Goal: Transaction & Acquisition: Purchase product/service

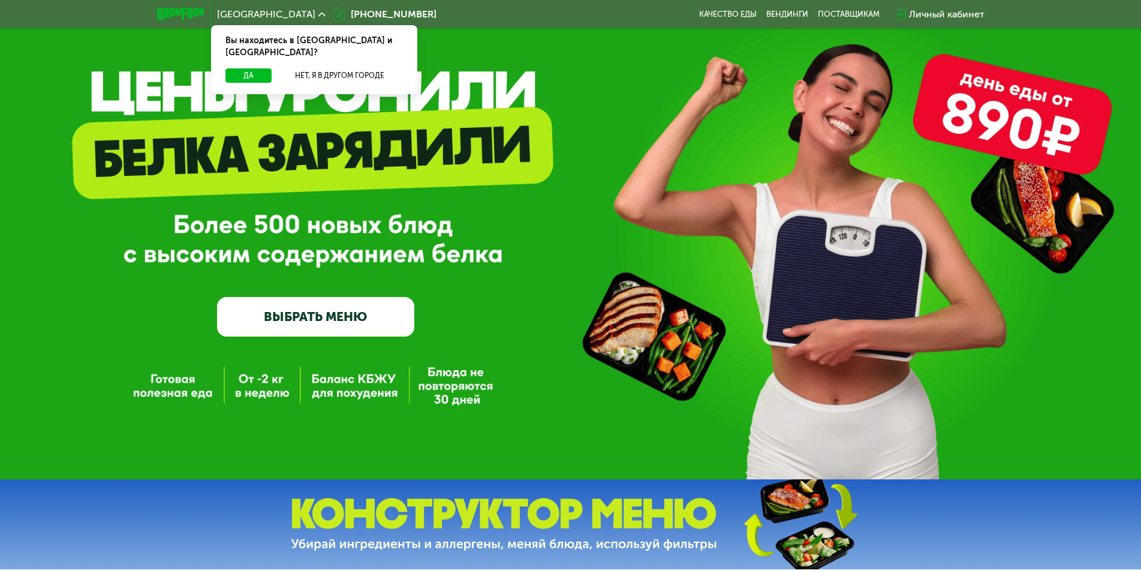
click at [357, 319] on link "ВЫБРАТЬ МЕНЮ" at bounding box center [315, 317] width 197 height 40
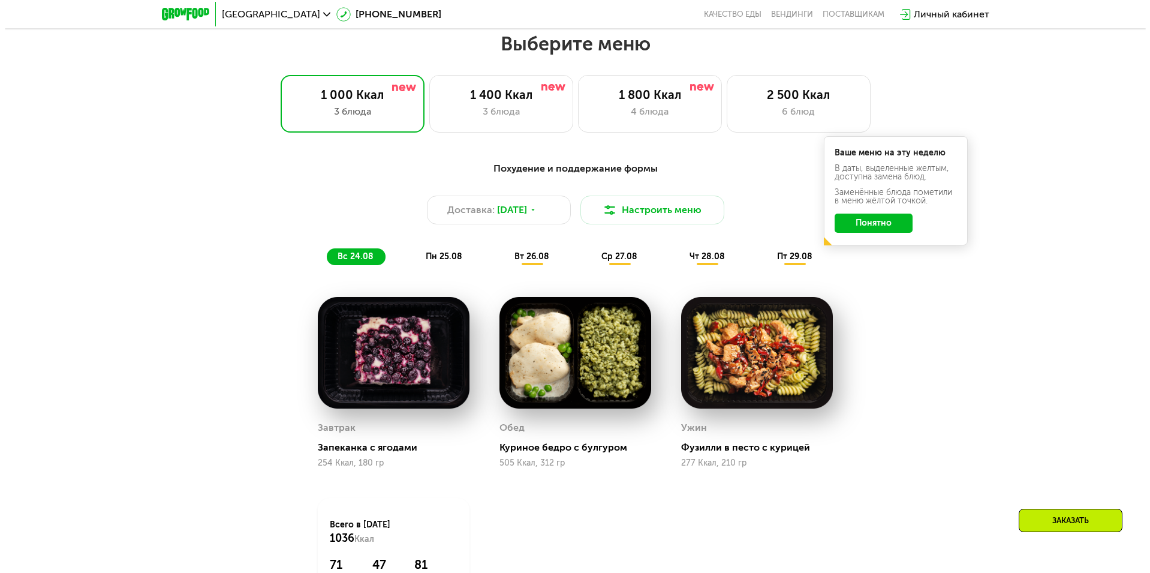
scroll to position [647, 0]
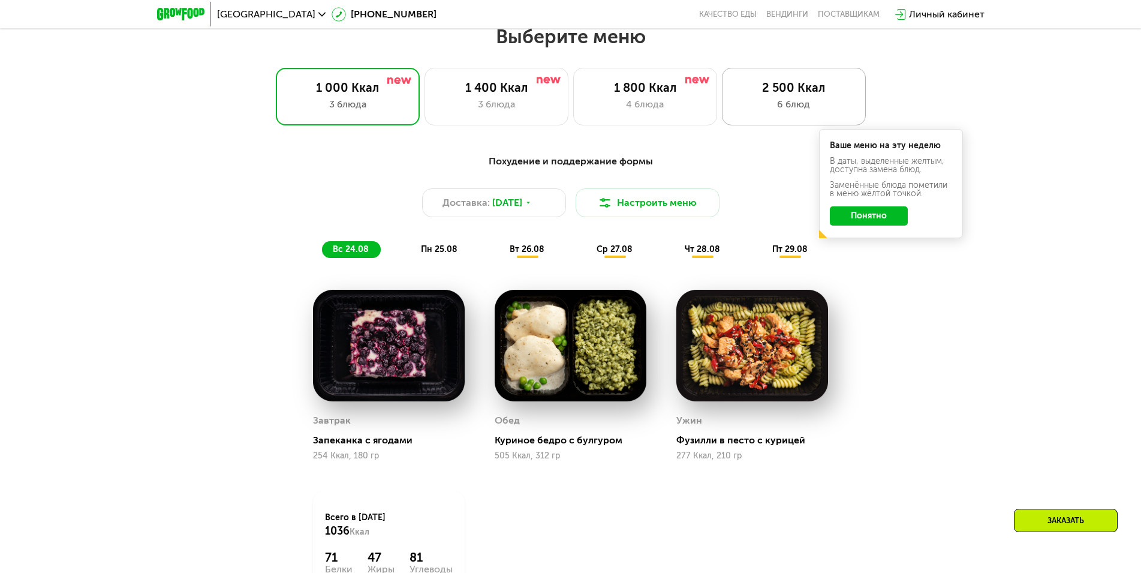
click at [779, 106] on div "6 блюд" at bounding box center [794, 104] width 119 height 14
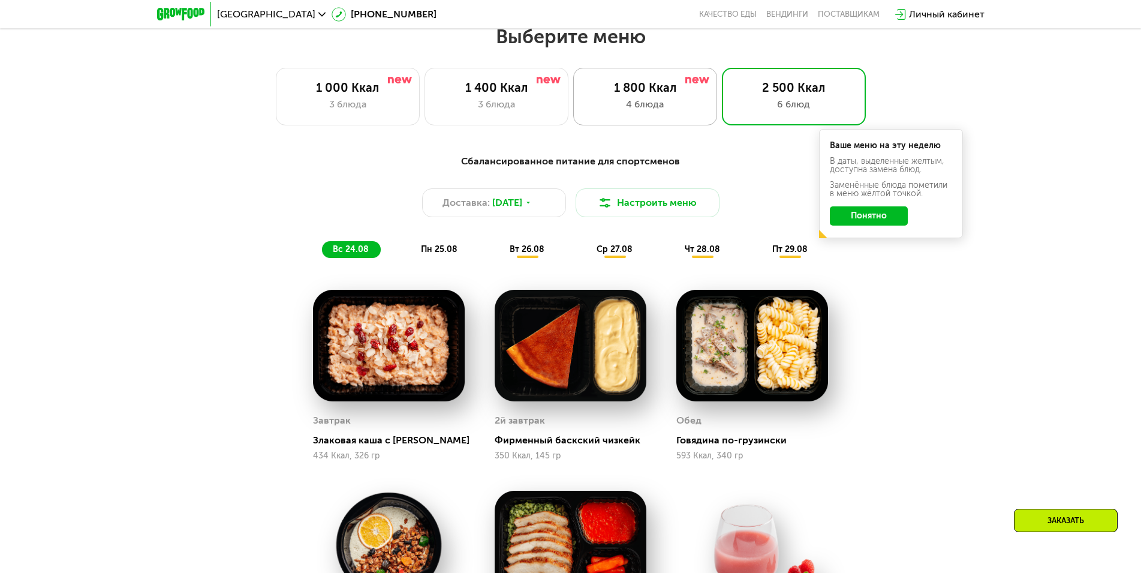
click at [644, 111] on div "4 блюда" at bounding box center [645, 104] width 119 height 14
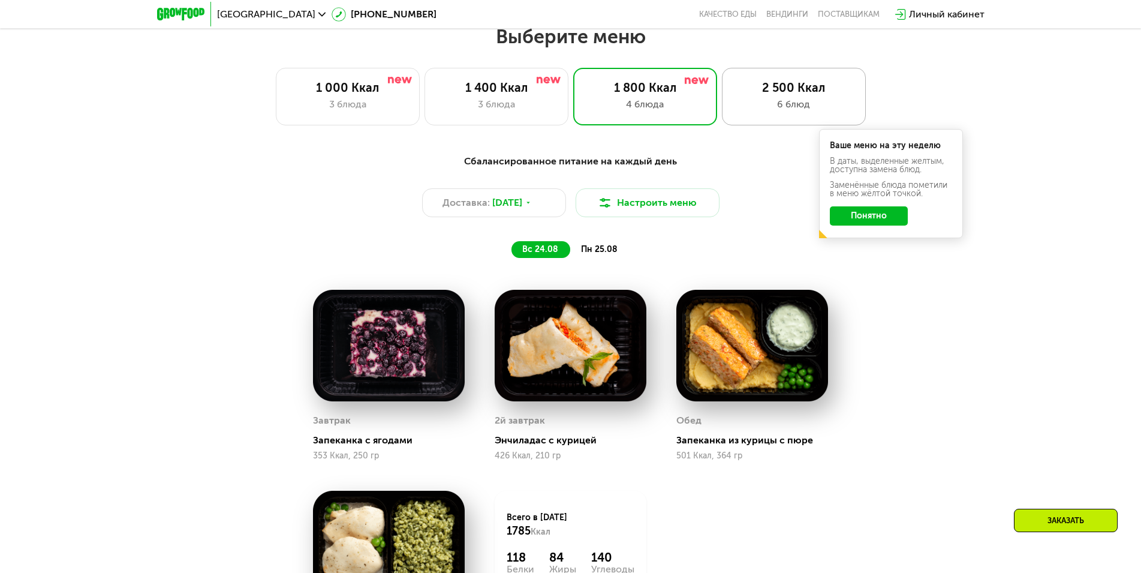
click at [756, 101] on div "6 блюд" at bounding box center [794, 104] width 119 height 14
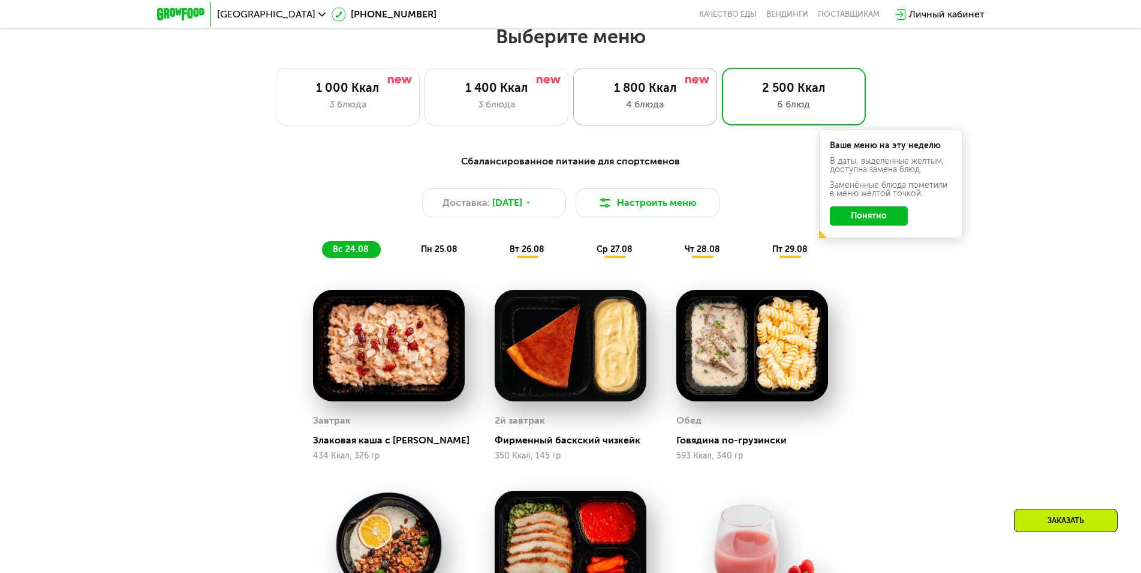
click at [680, 112] on div "4 блюда" at bounding box center [645, 104] width 119 height 14
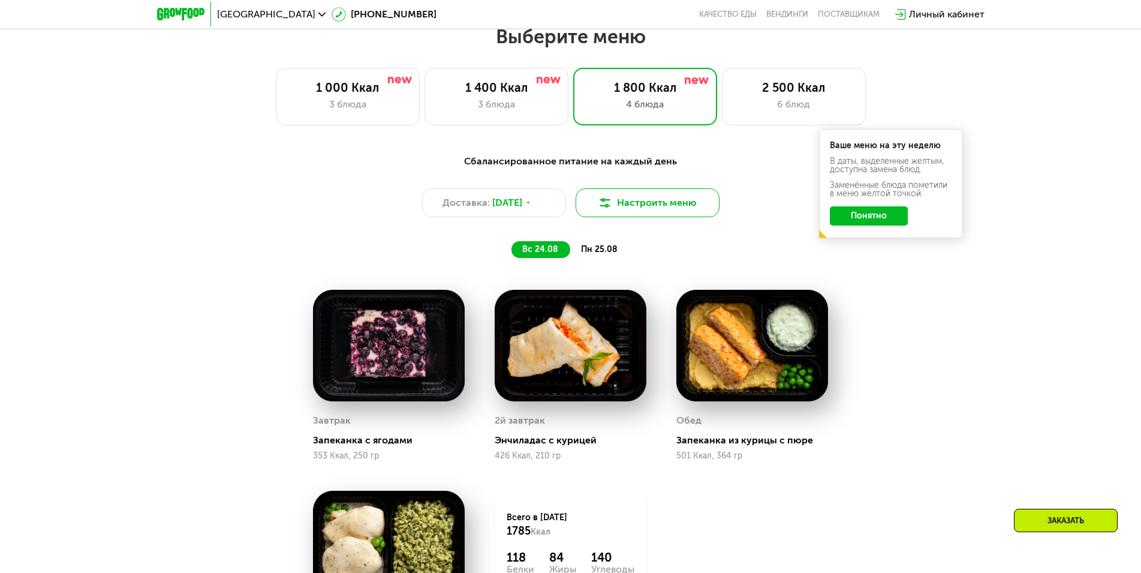
click at [641, 209] on button "Настроить меню" at bounding box center [648, 202] width 144 height 29
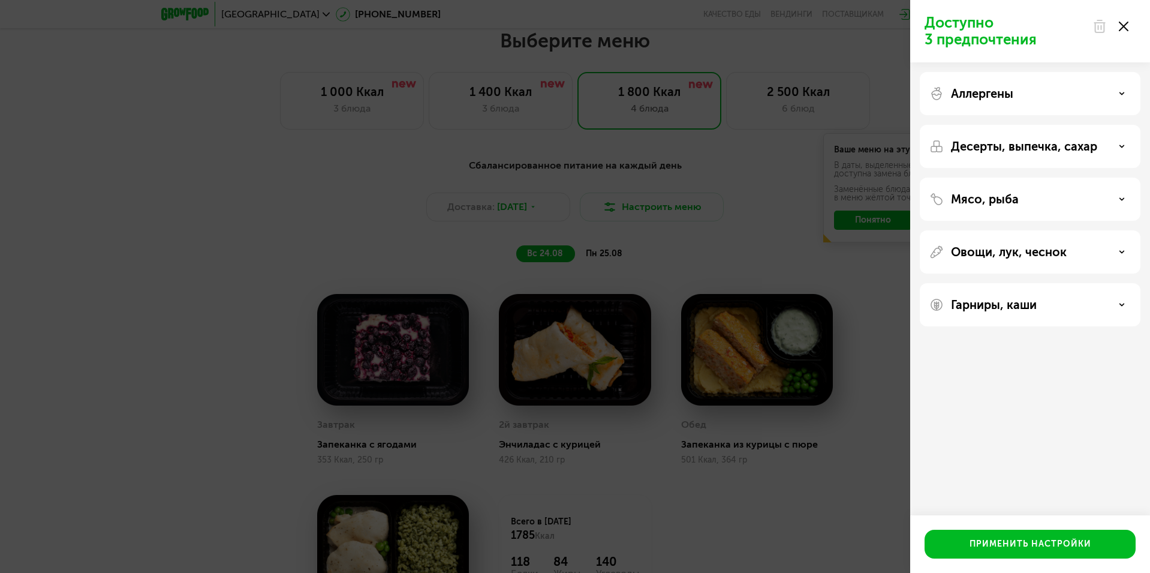
click at [988, 205] on p "Мясо, рыба" at bounding box center [985, 199] width 68 height 14
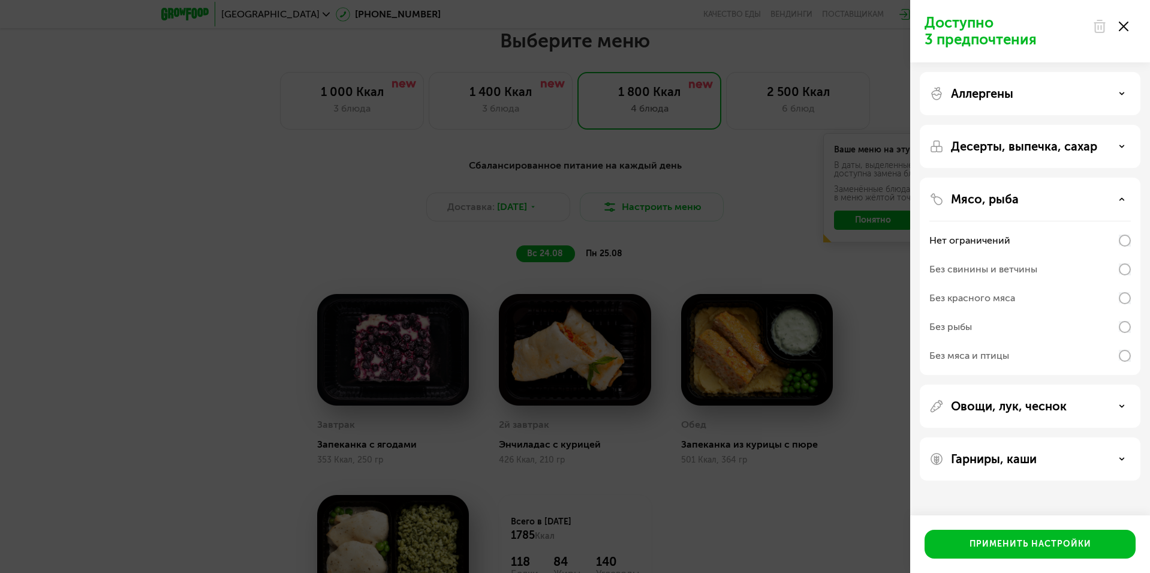
click at [1074, 341] on div "Без рыбы" at bounding box center [1031, 355] width 202 height 29
click at [1068, 178] on div "Десерты, выпечка, сахар" at bounding box center [1030, 276] width 221 height 197
click at [1098, 139] on div "Десерты, выпечка, сахар" at bounding box center [1031, 146] width 202 height 14
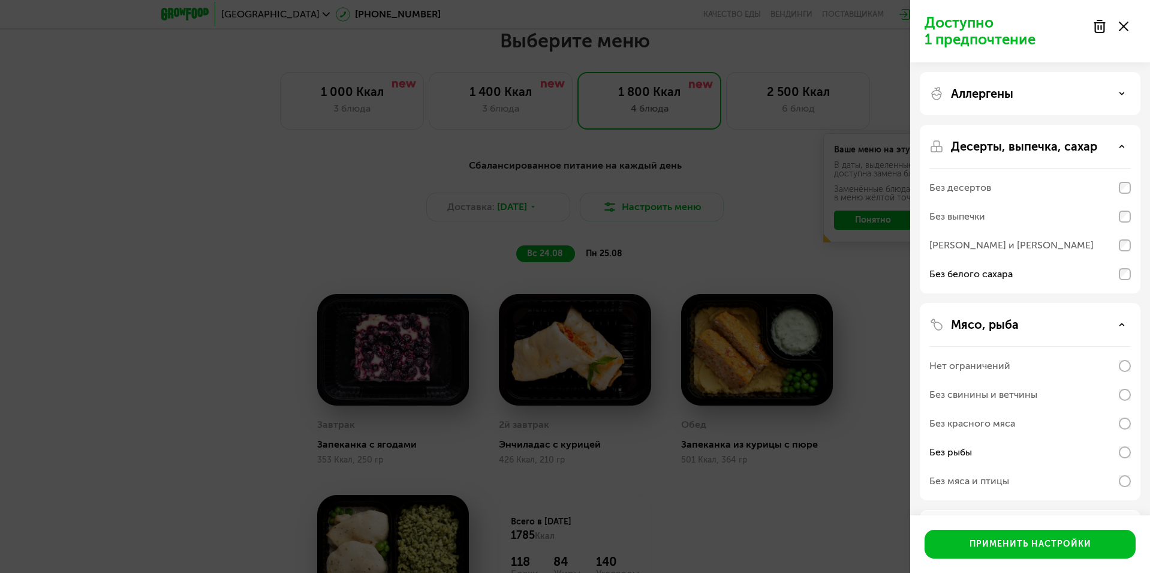
click at [1124, 125] on div "Аллергены" at bounding box center [1030, 209] width 221 height 169
click at [1114, 88] on div "Аллергены" at bounding box center [1031, 93] width 202 height 14
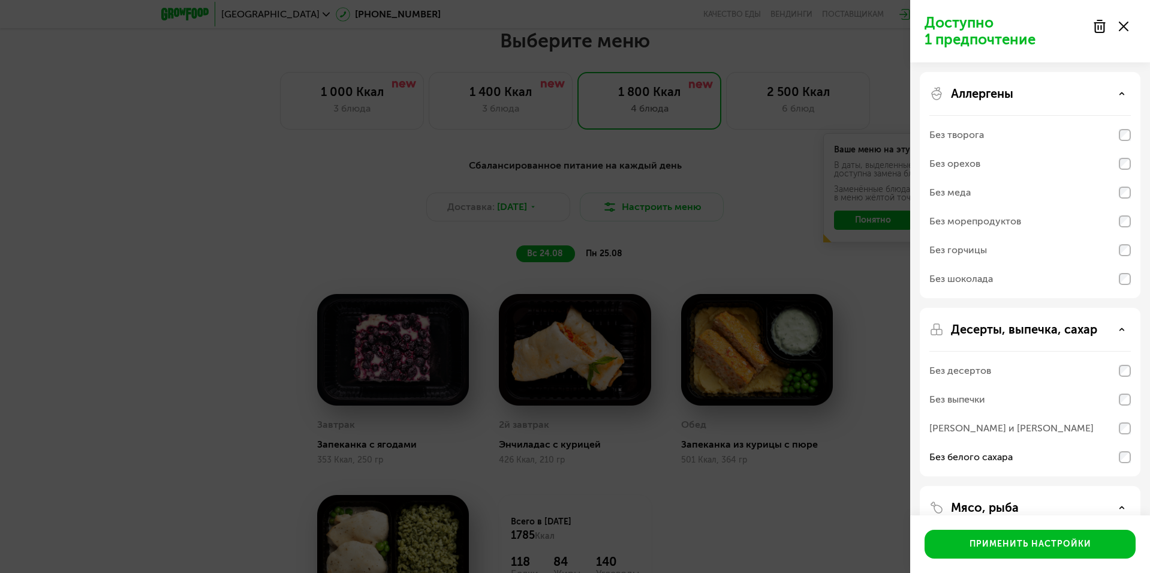
click at [1110, 90] on div "Аллергены" at bounding box center [1031, 93] width 202 height 14
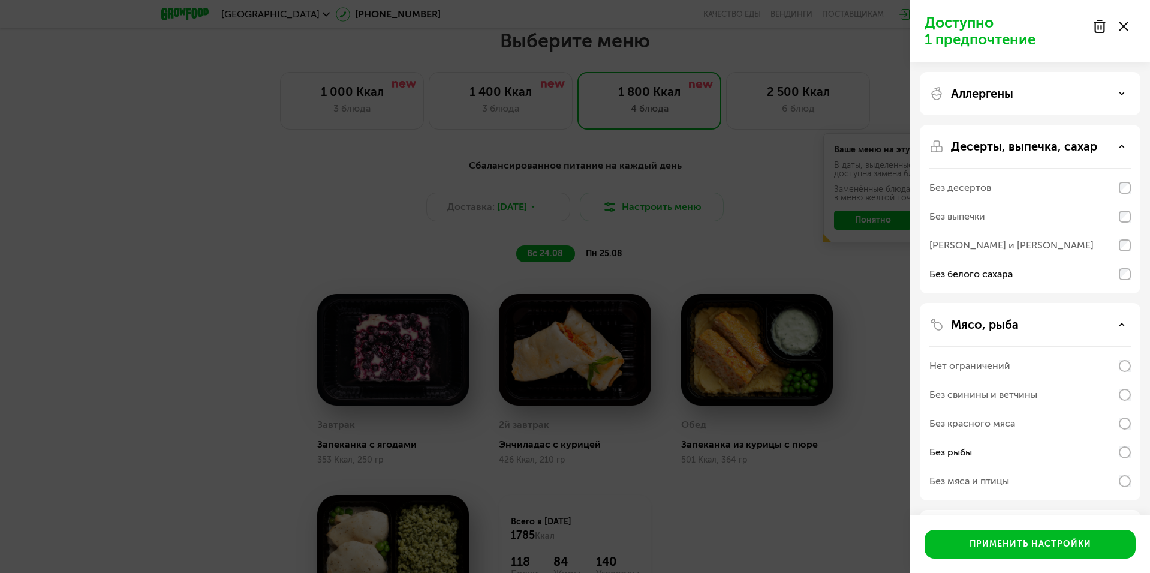
click at [1120, 510] on div "Мясо, рыба Нет ограничений Без свинины и ветчины Без красного мяса Без рыбы Без…" at bounding box center [1030, 531] width 221 height 43
click at [1121, 323] on icon at bounding box center [1122, 324] width 6 height 6
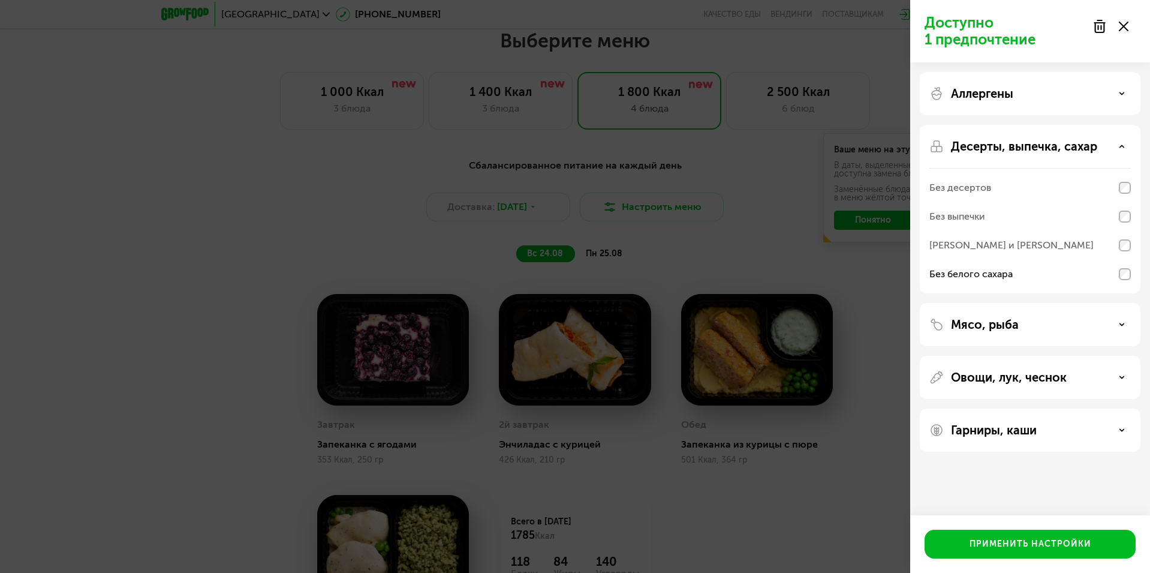
click at [1109, 96] on div "Аллергены" at bounding box center [1031, 93] width 202 height 14
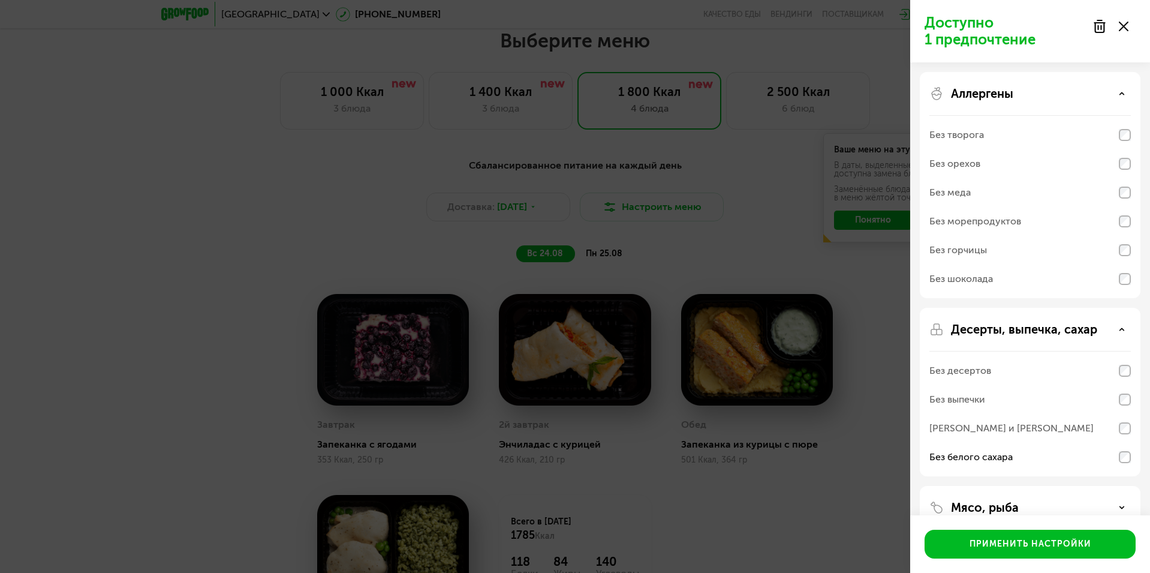
click at [1109, 96] on div "Аллергены" at bounding box center [1031, 93] width 202 height 14
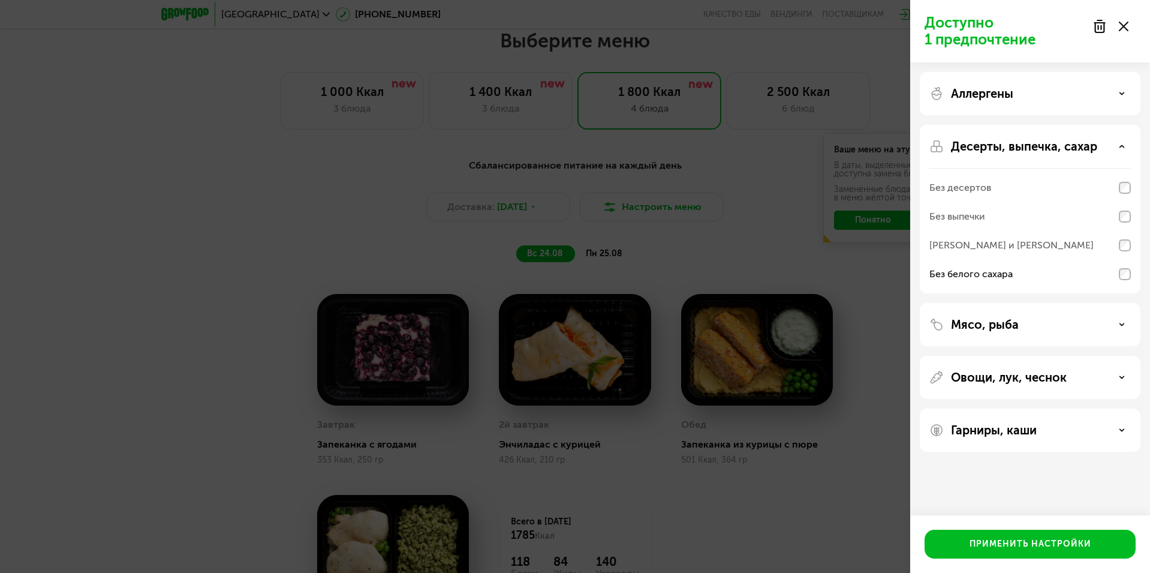
click at [1111, 303] on div "Десерты, выпечка, сахар Без десертов Без выпечки Без сэндвичей и круассанов Без…" at bounding box center [1030, 324] width 221 height 43
click at [1121, 143] on icon at bounding box center [1122, 146] width 6 height 6
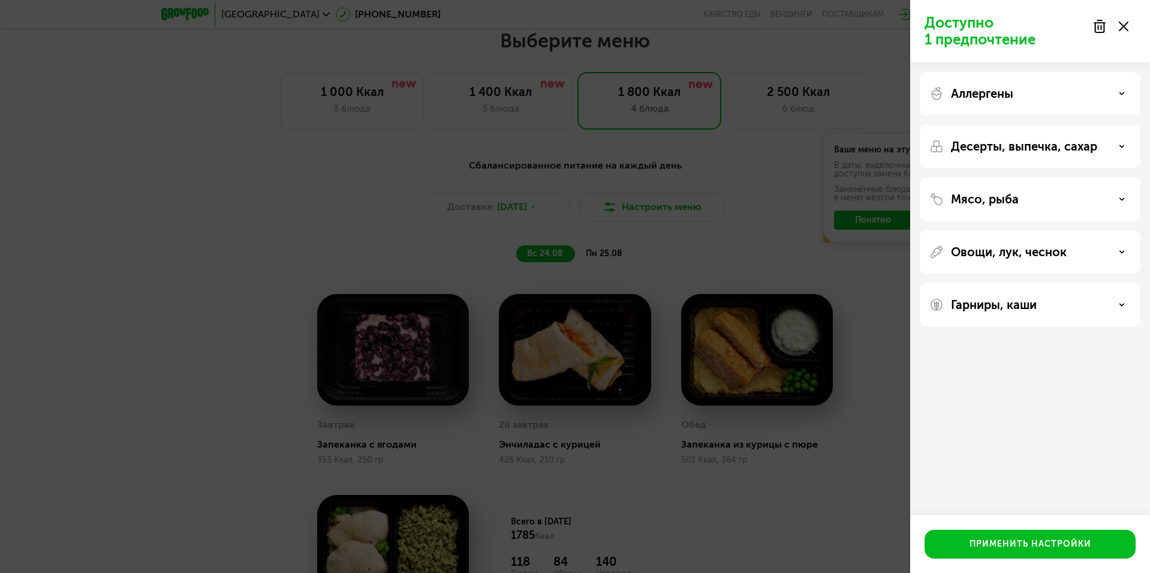
click at [1120, 193] on div "Мясо, рыба" at bounding box center [1031, 199] width 202 height 14
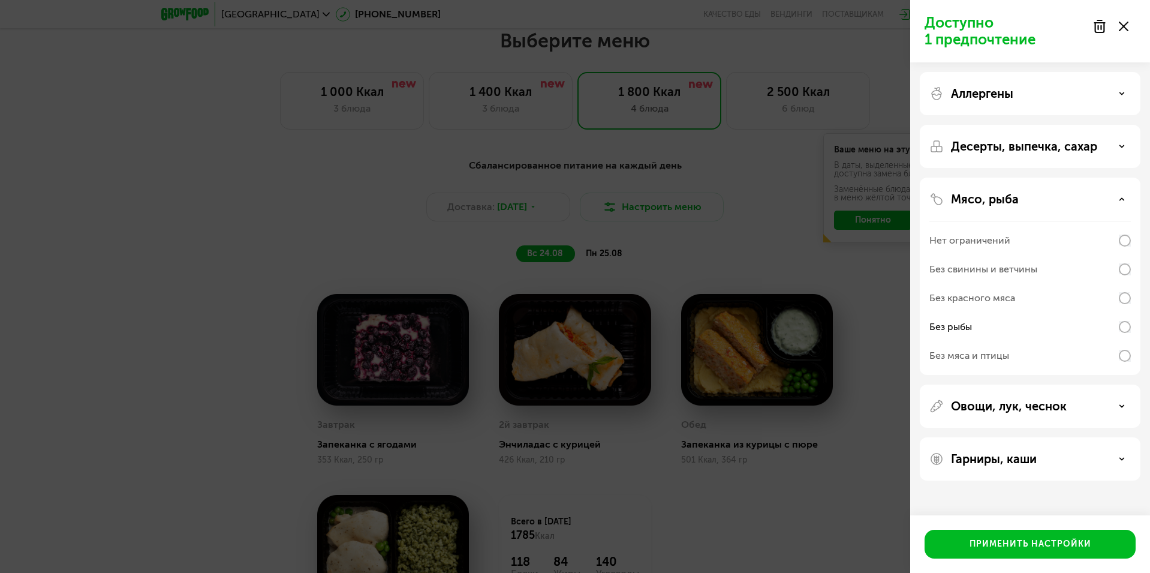
click at [1132, 384] on div "Мясо, рыба Нет ограничений Без свинины и ветчины Без красного мяса Без рыбы Без…" at bounding box center [1030, 405] width 221 height 43
click at [1133, 384] on div "Мясо, рыба Нет ограничений Без свинины и ветчины Без красного мяса Без рыбы Без…" at bounding box center [1030, 405] width 221 height 43
click at [1120, 125] on div "Аллергены" at bounding box center [1030, 146] width 221 height 43
click at [1122, 98] on div "Аллергены" at bounding box center [1031, 93] width 202 height 14
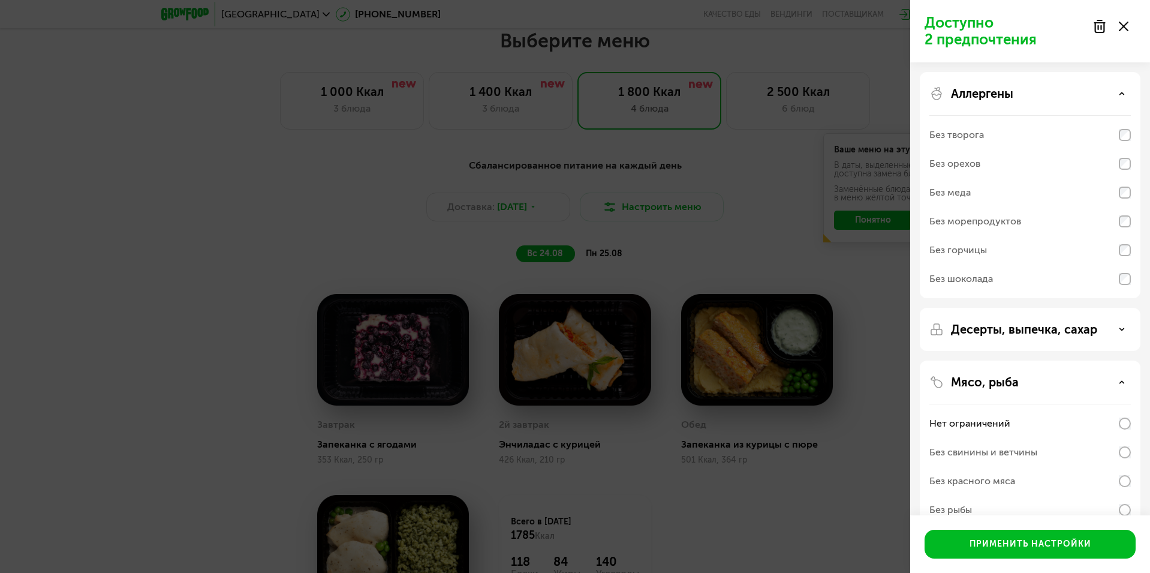
click at [1128, 229] on div "Без морепродуктов" at bounding box center [1031, 221] width 202 height 29
click at [1125, 94] on use at bounding box center [1122, 93] width 4 height 2
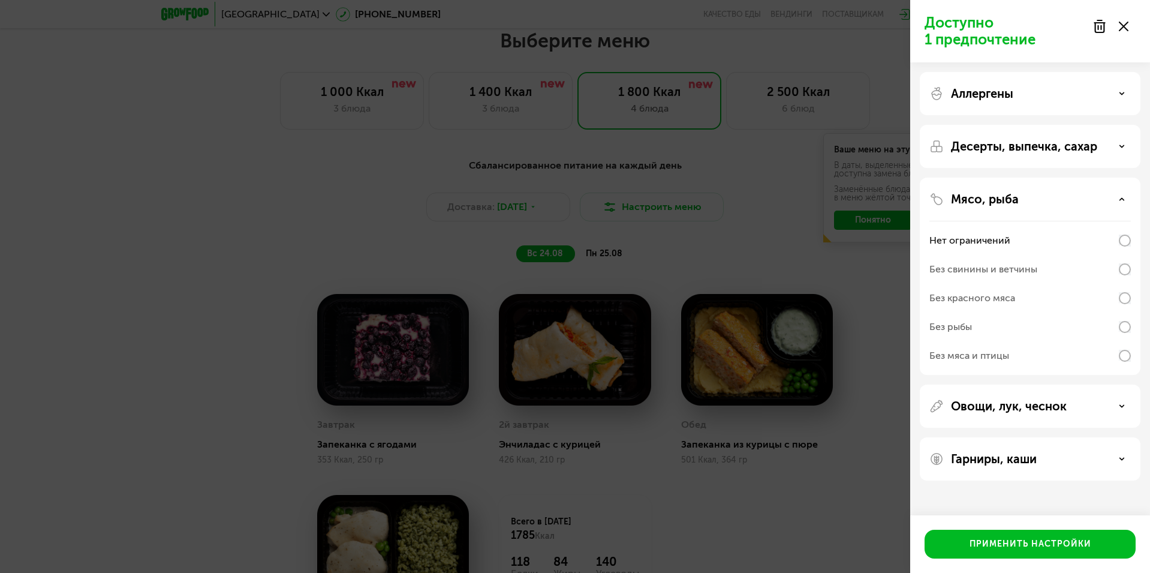
click at [1126, 437] on div "Овощи, лук, чеснок" at bounding box center [1030, 458] width 221 height 43
click at [1124, 410] on div "Овощи, лук, чеснок" at bounding box center [1031, 406] width 202 height 14
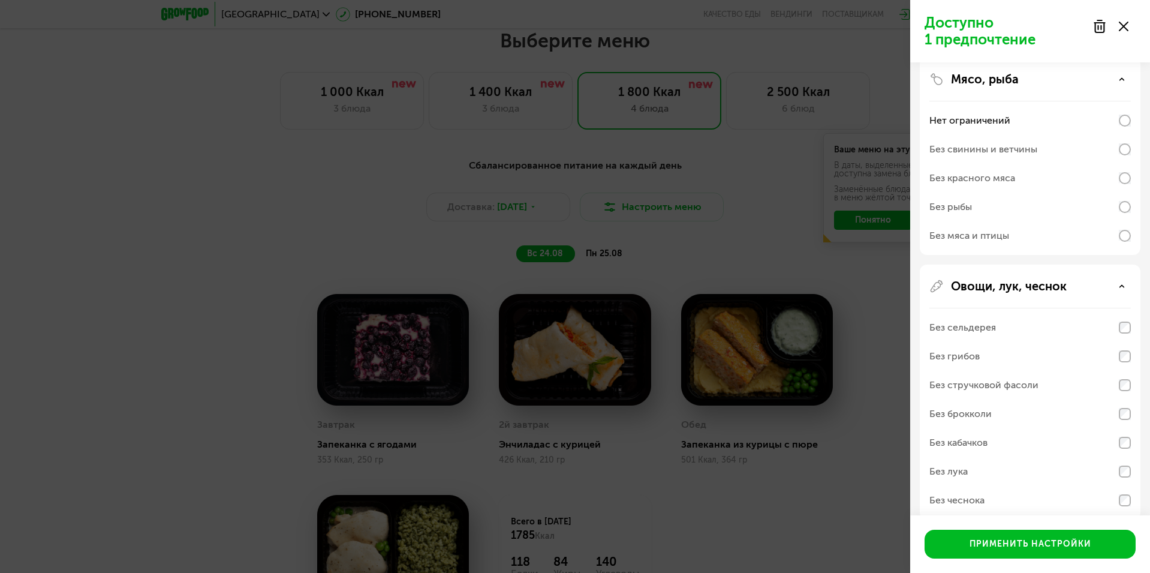
scroll to position [180, 0]
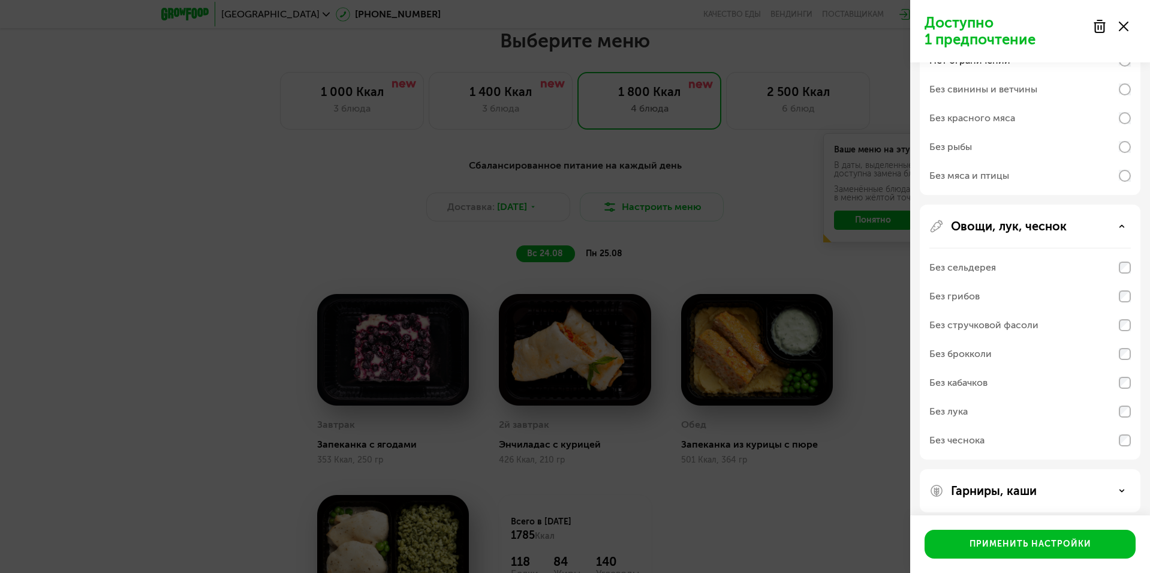
click at [1125, 222] on div "Овощи, лук, чеснок" at bounding box center [1031, 226] width 202 height 14
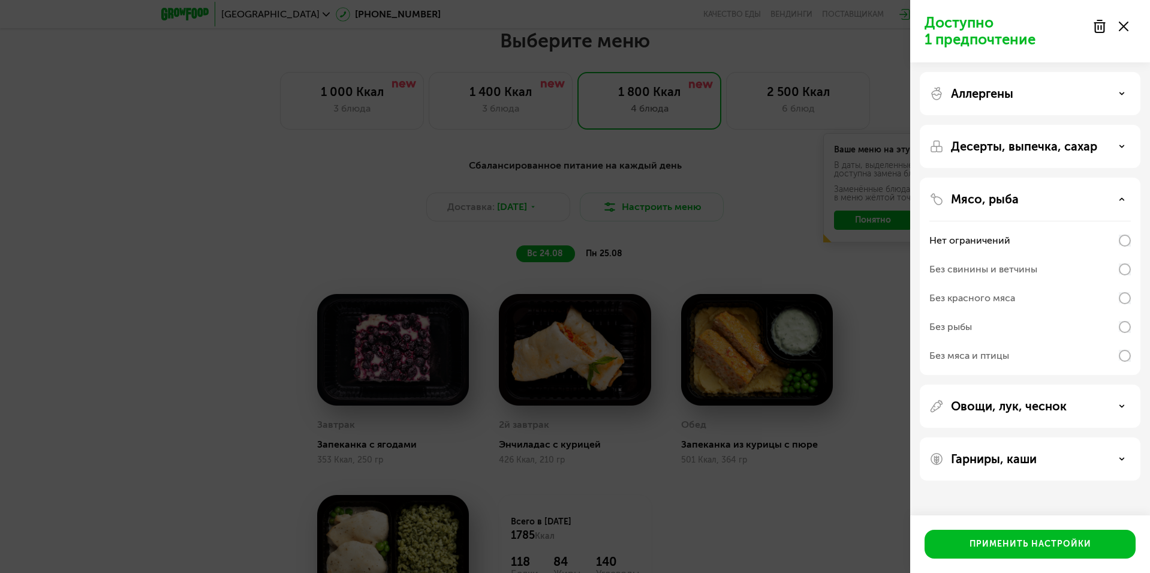
scroll to position [0, 0]
click at [1119, 463] on div "Гарниры, каши" at bounding box center [1031, 459] width 202 height 14
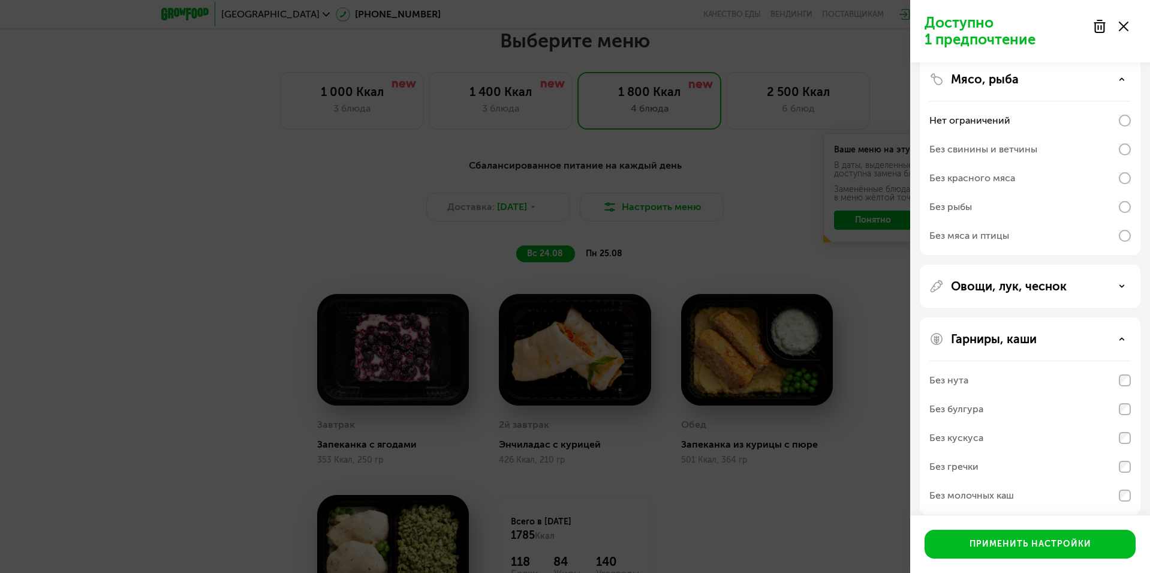
scroll to position [131, 0]
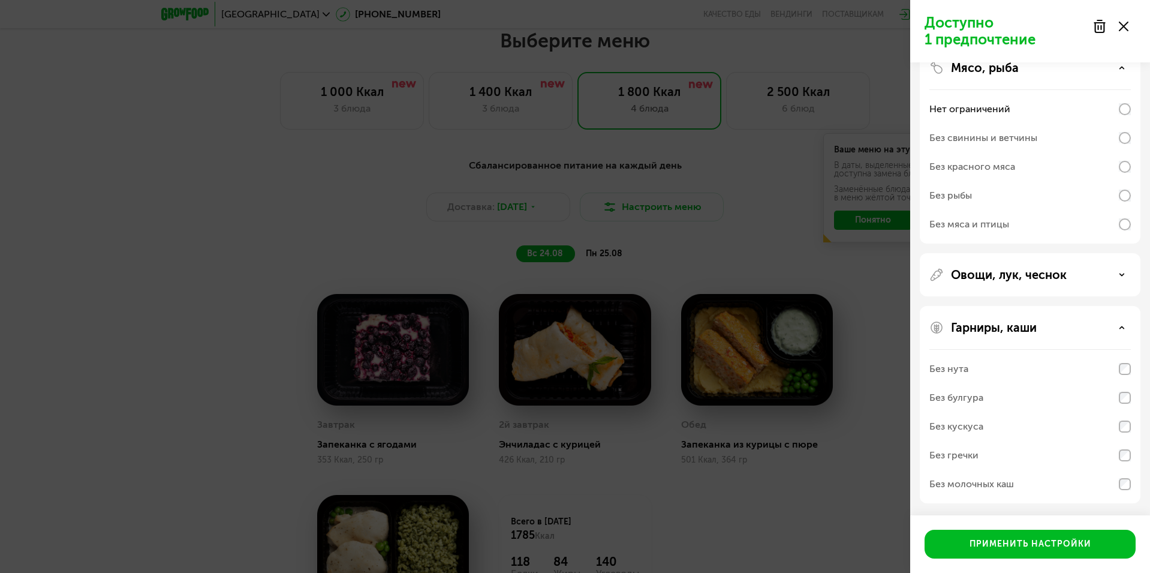
click at [1125, 331] on div "Гарниры, каши" at bounding box center [1031, 327] width 202 height 14
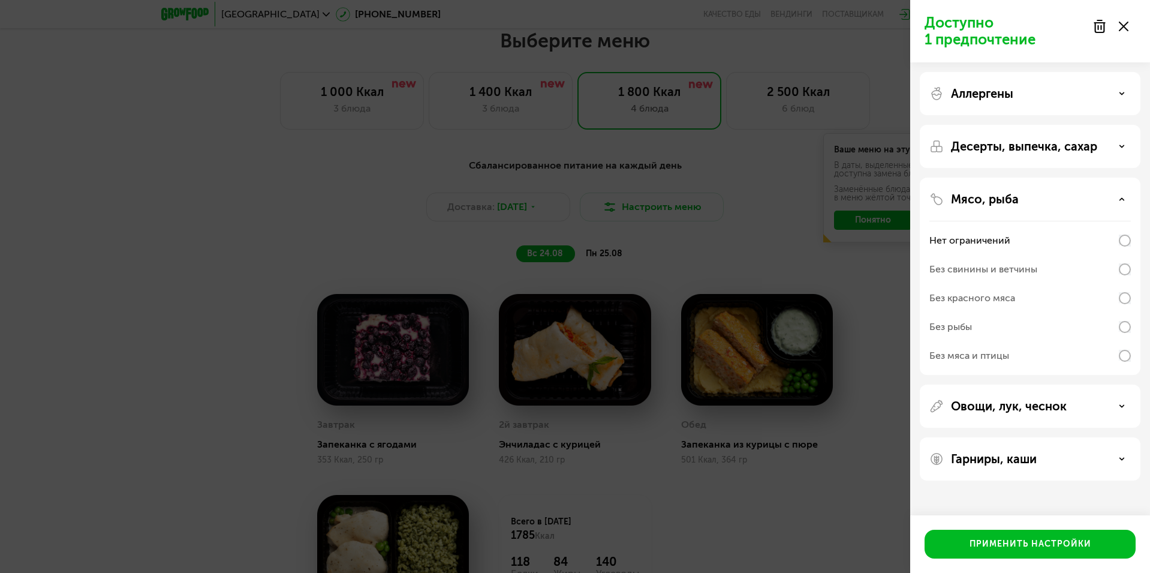
click at [1124, 437] on div "Овощи, лук, чеснок" at bounding box center [1030, 458] width 221 height 43
click at [1125, 410] on div "Овощи, лук, чеснок" at bounding box center [1031, 406] width 202 height 14
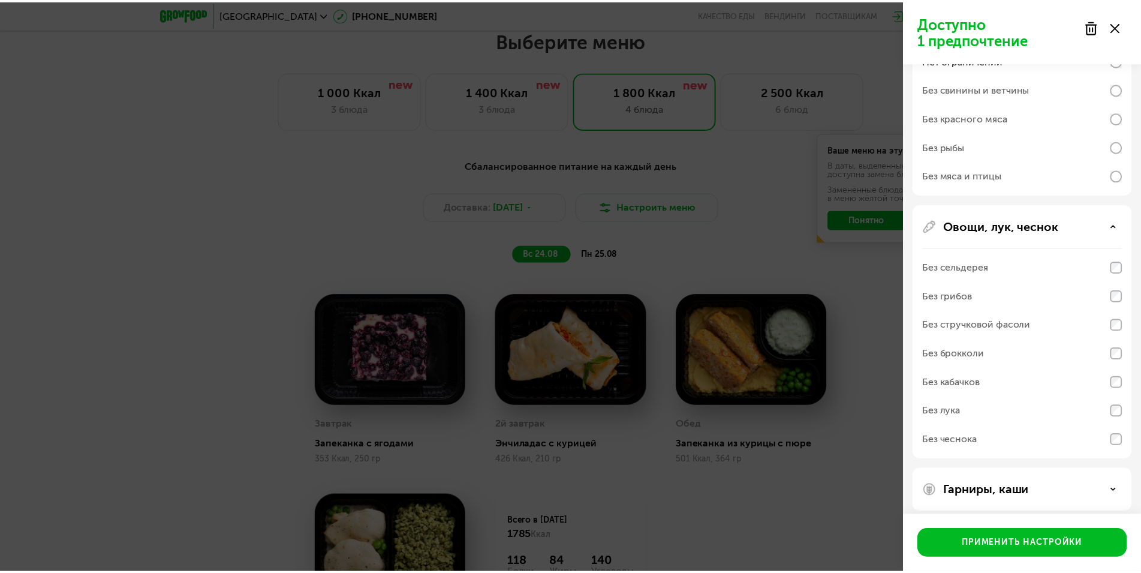
scroll to position [189, 0]
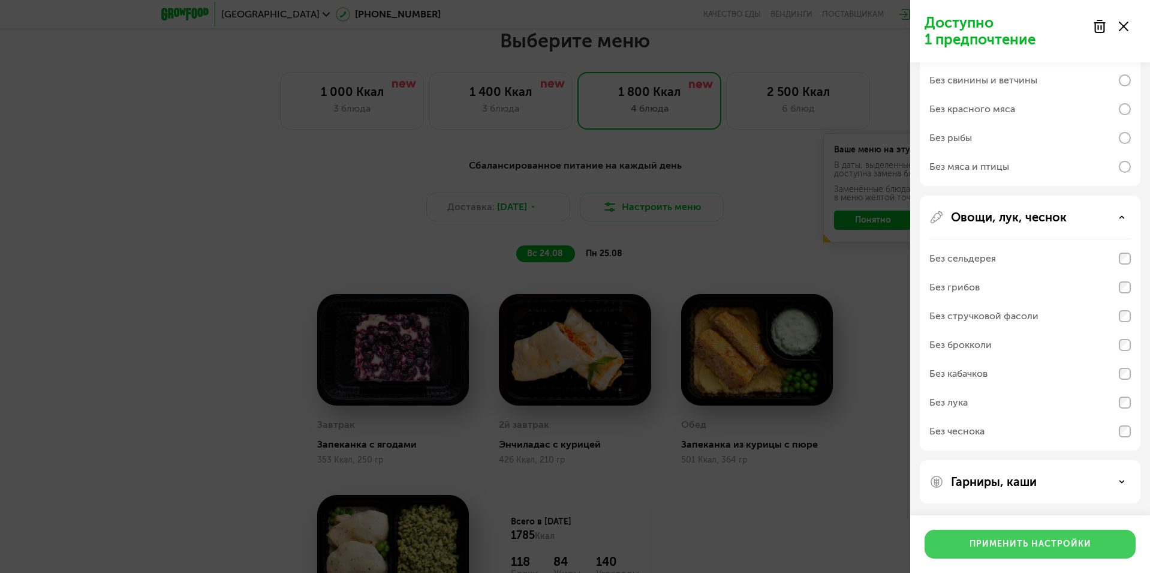
click at [1039, 540] on div "Применить настройки" at bounding box center [1031, 544] width 122 height 12
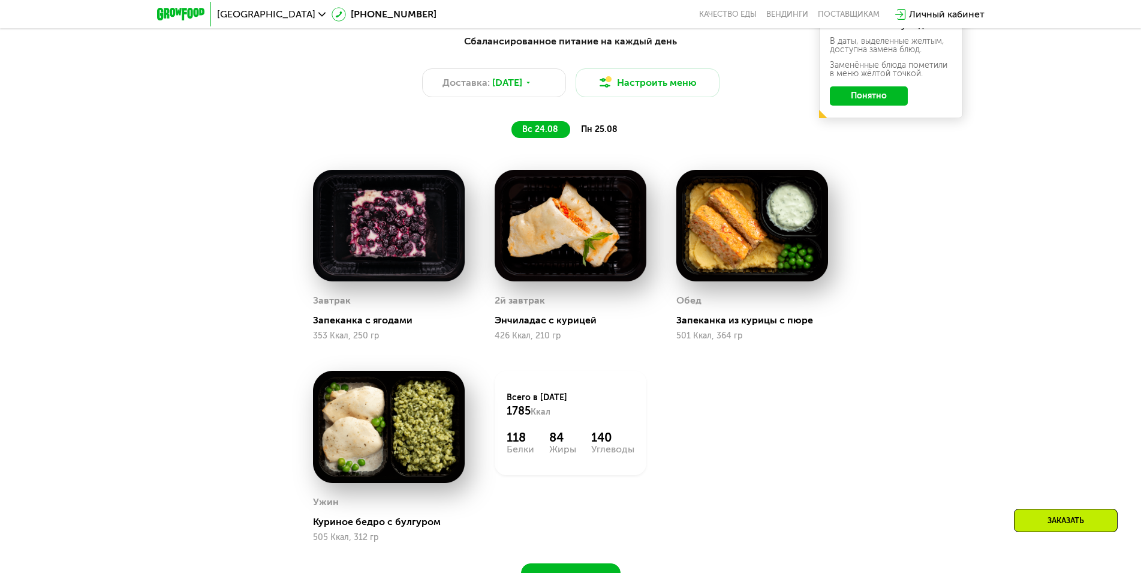
scroll to position [826, 0]
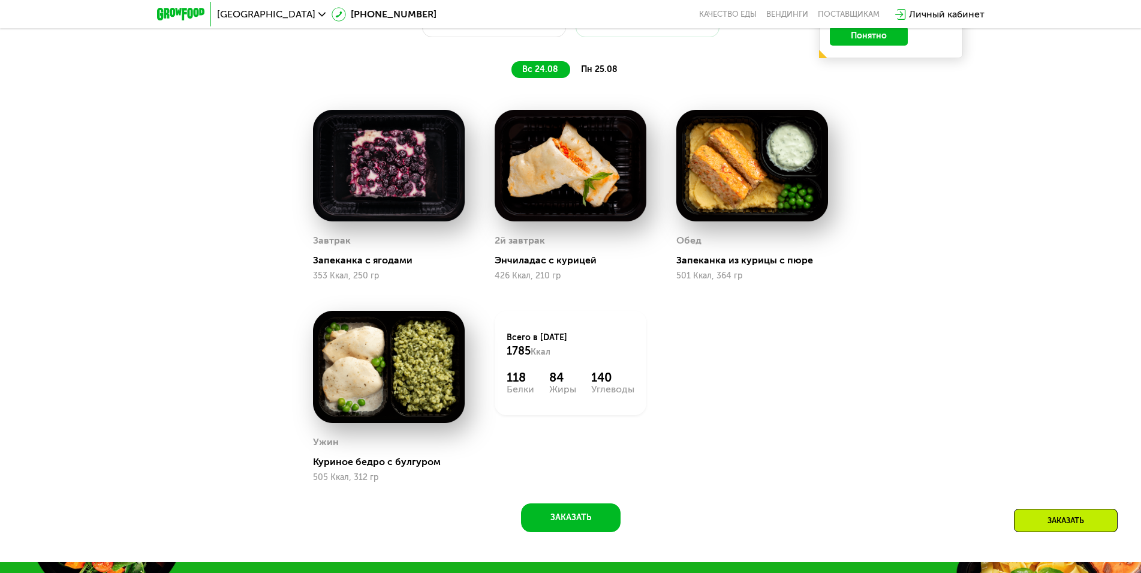
click at [594, 74] on span "пн 25.08" at bounding box center [599, 69] width 37 height 10
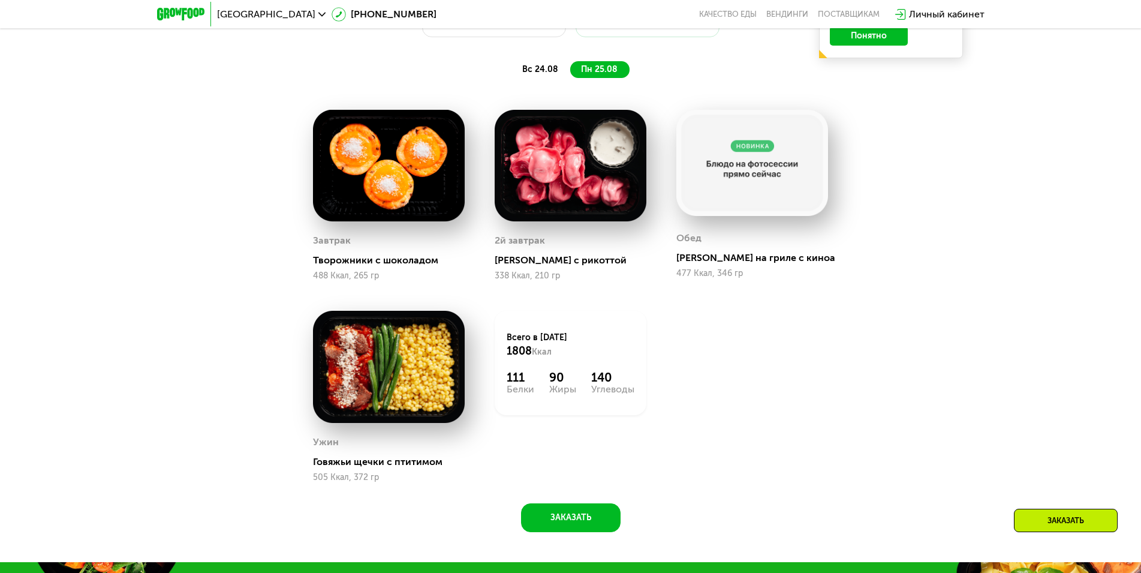
click at [570, 65] on div "вс 24.08" at bounding box center [599, 69] width 59 height 17
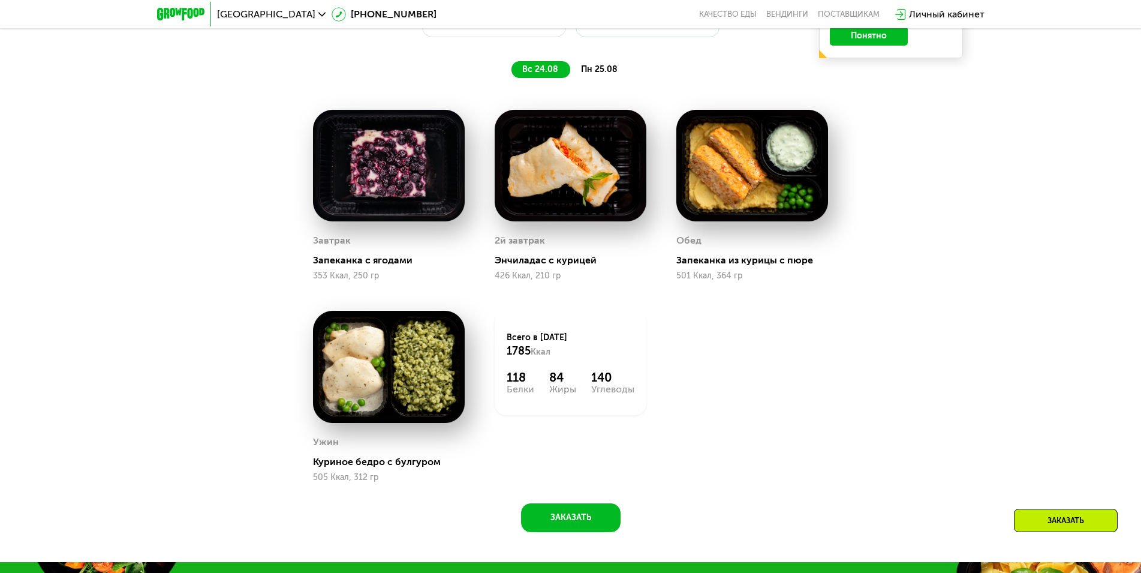
click at [579, 77] on div "пн 25.08" at bounding box center [599, 69] width 59 height 17
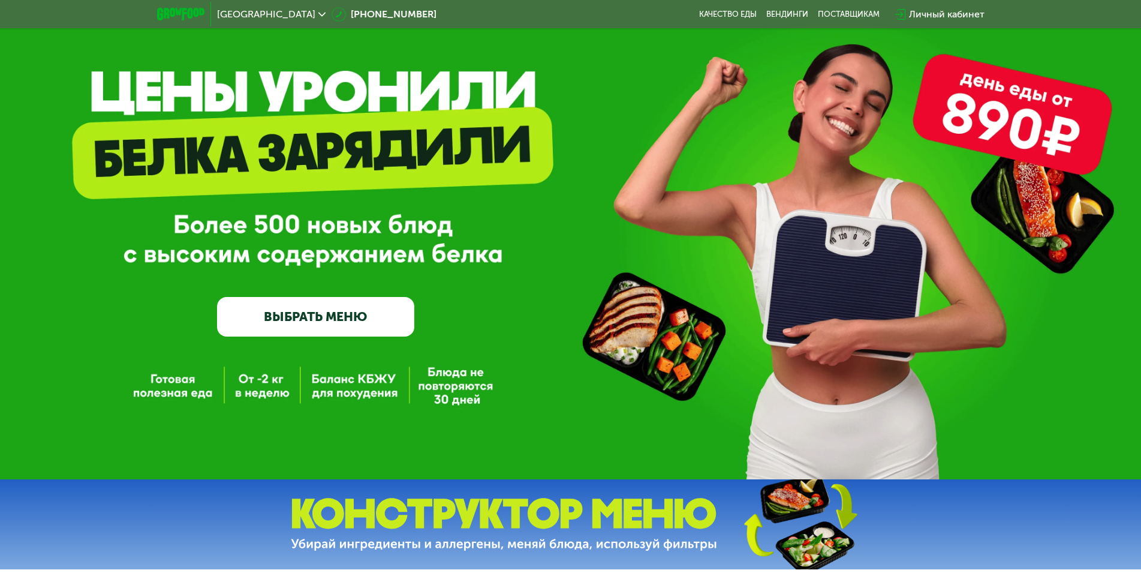
scroll to position [0, 0]
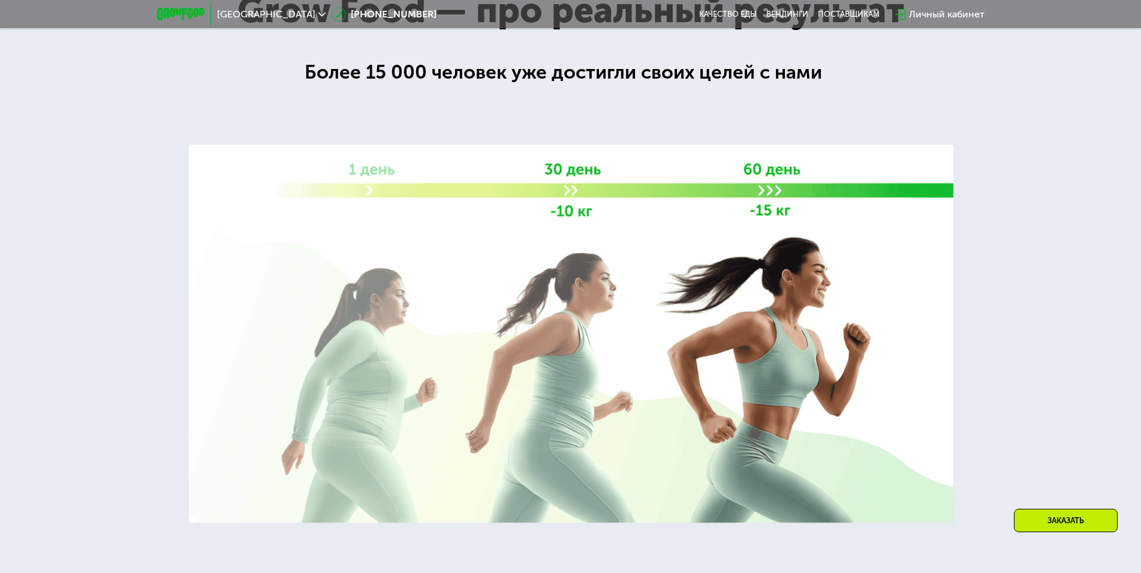
drag, startPoint x: 828, startPoint y: 381, endPoint x: 828, endPoint y: 557, distance: 175.7
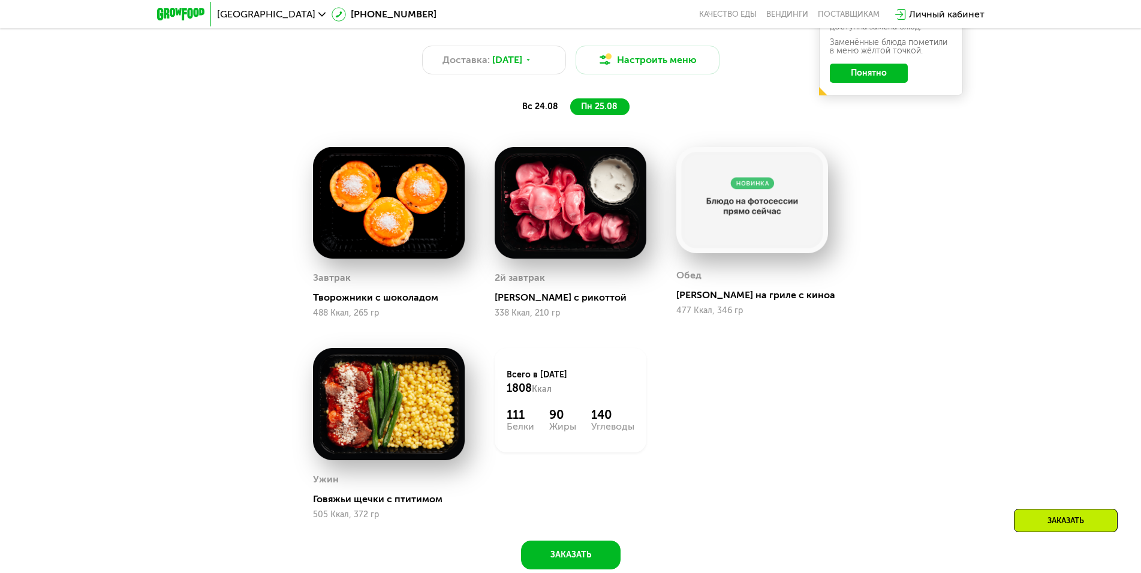
scroll to position [669, 0]
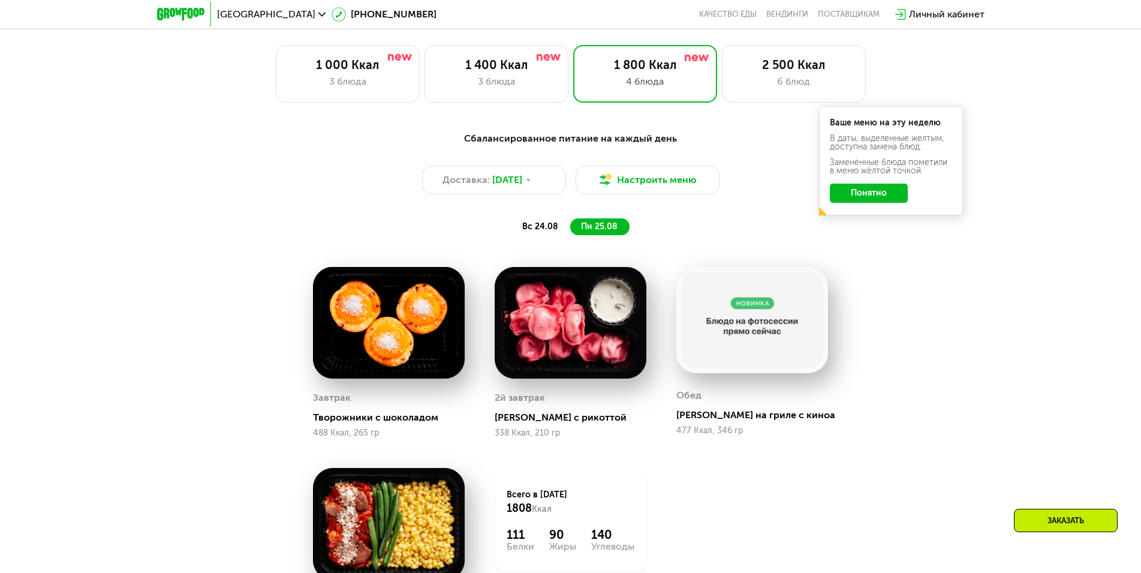
click at [533, 225] on span "вс 24.08" at bounding box center [540, 226] width 36 height 10
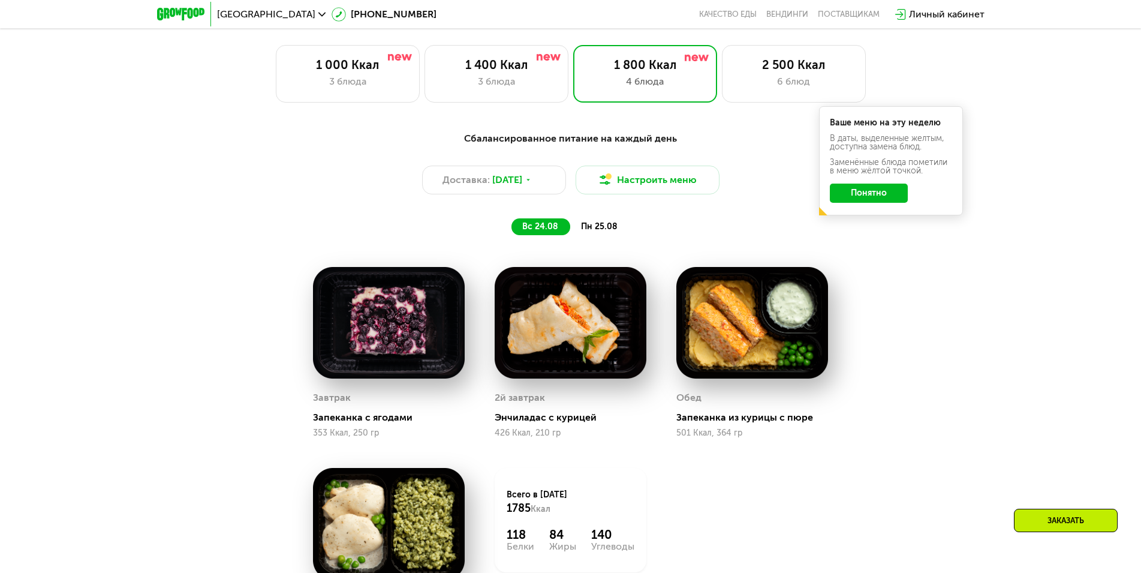
click at [579, 225] on div "пн 25.08" at bounding box center [599, 226] width 59 height 17
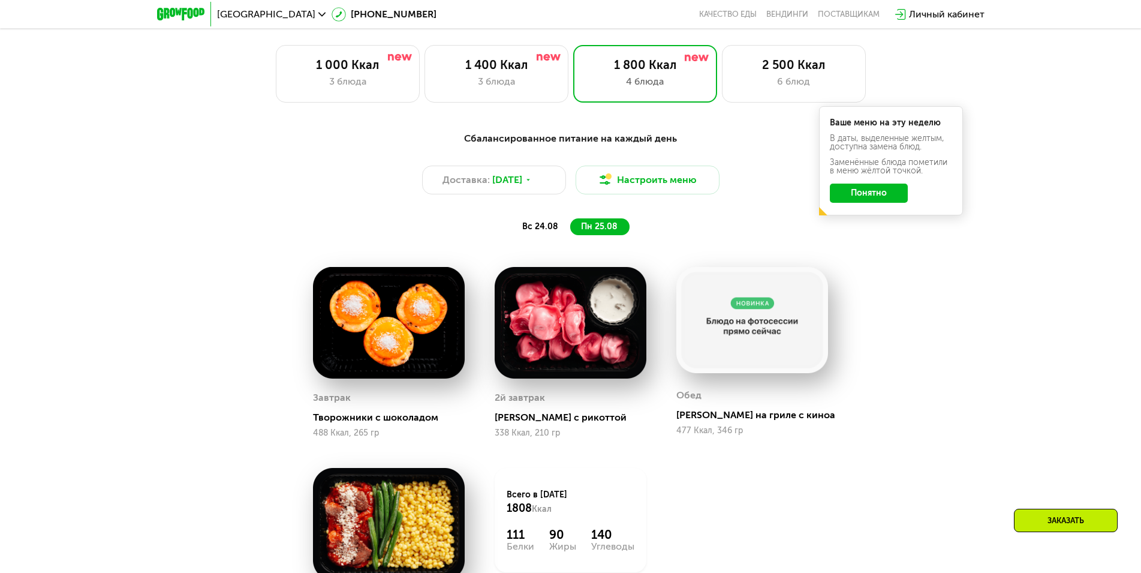
click at [545, 229] on span "вс 24.08" at bounding box center [540, 226] width 36 height 10
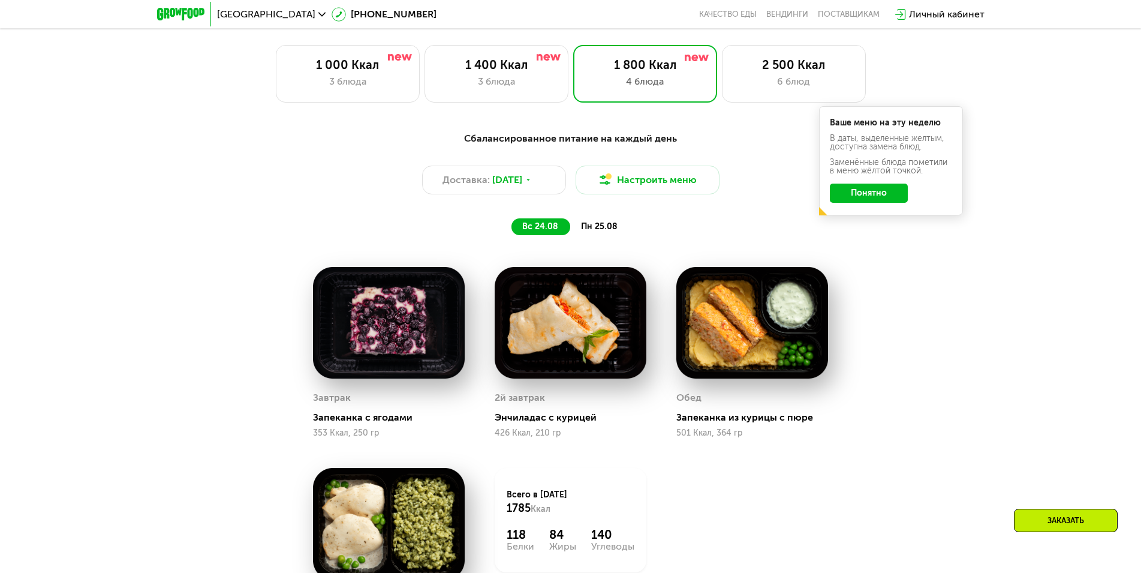
click at [597, 230] on span "пн 25.08" at bounding box center [599, 226] width 37 height 10
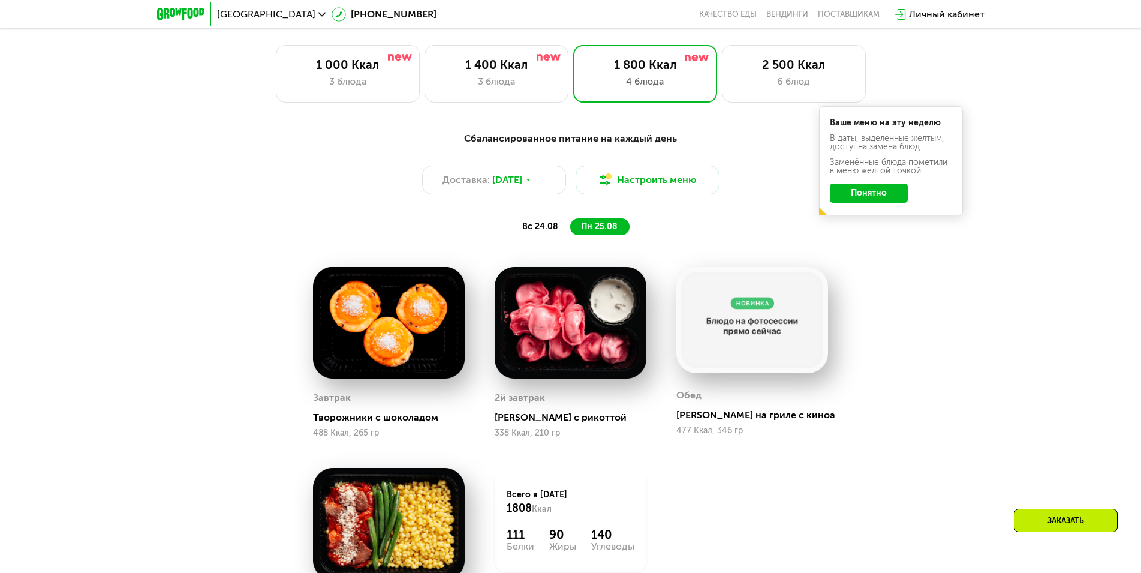
click at [555, 232] on span "вс 24.08" at bounding box center [540, 226] width 36 height 10
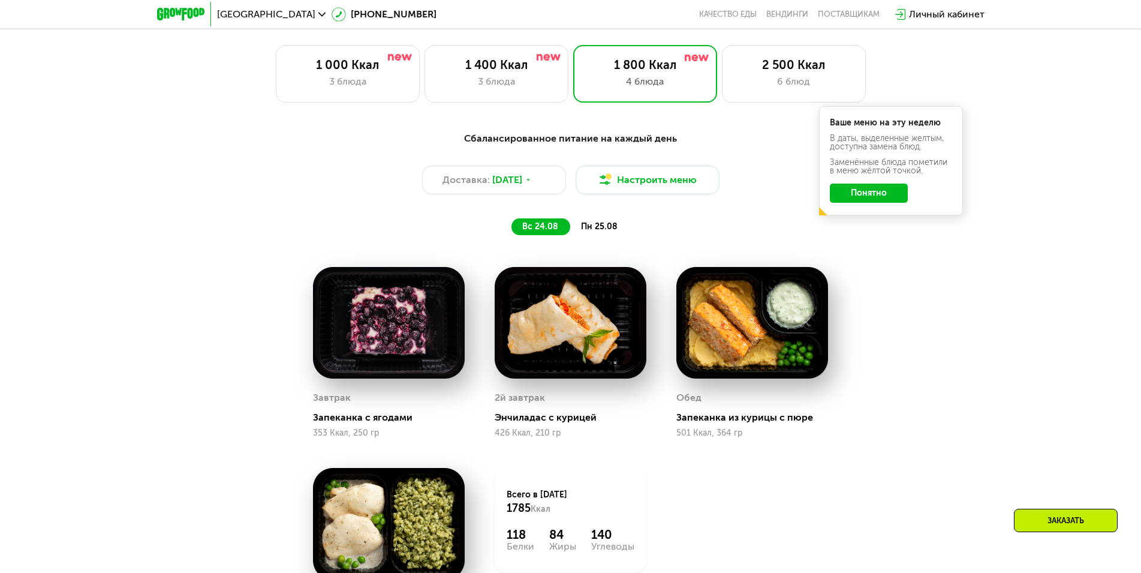
click at [588, 235] on div "пн 25.08" at bounding box center [599, 226] width 59 height 17
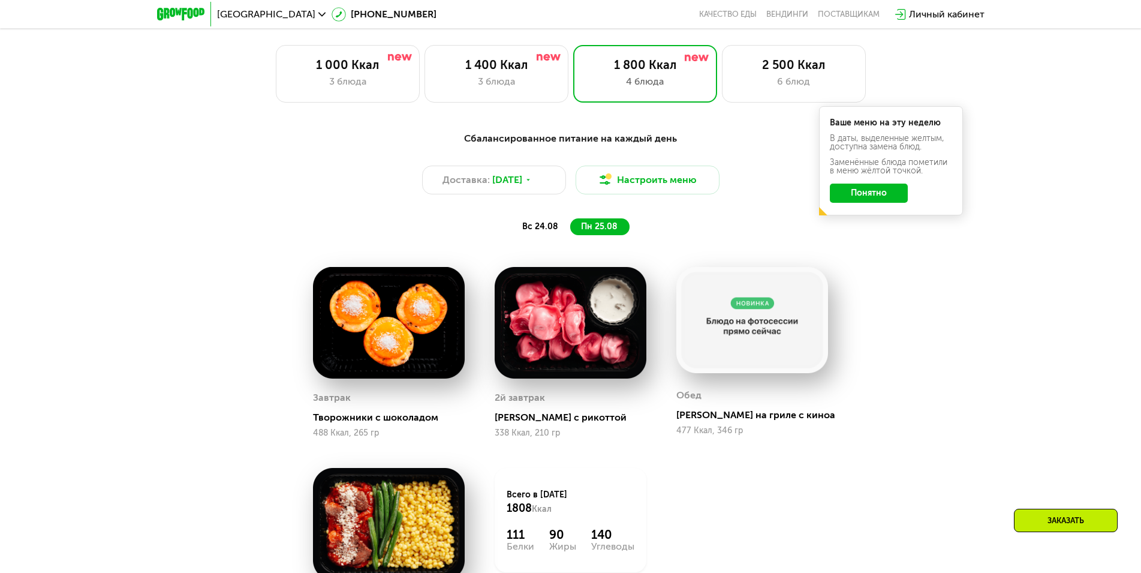
click at [531, 232] on span "вс 24.08" at bounding box center [540, 226] width 36 height 10
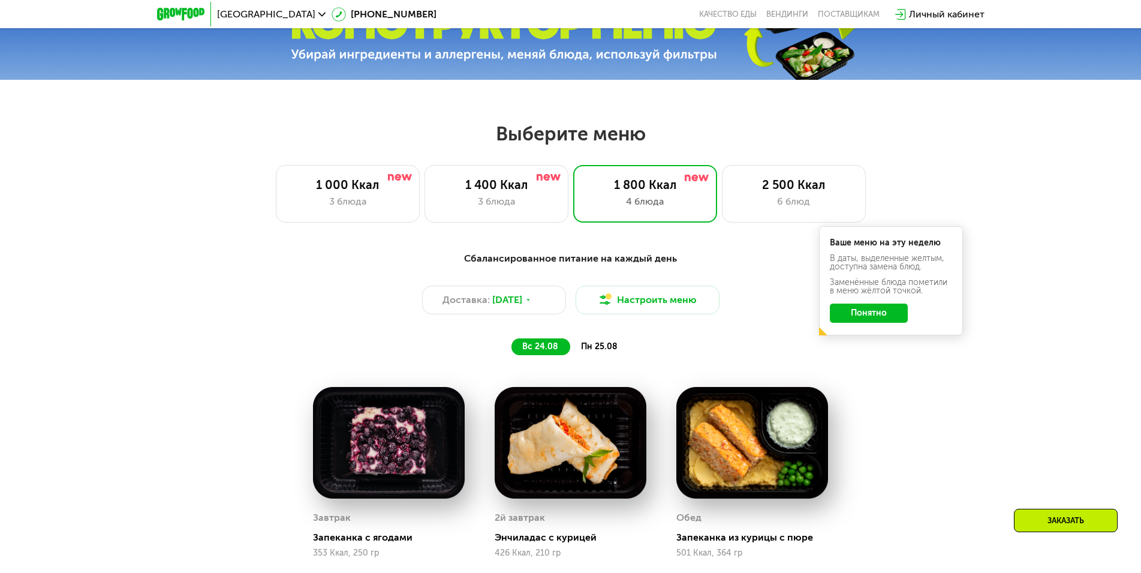
scroll to position [429, 0]
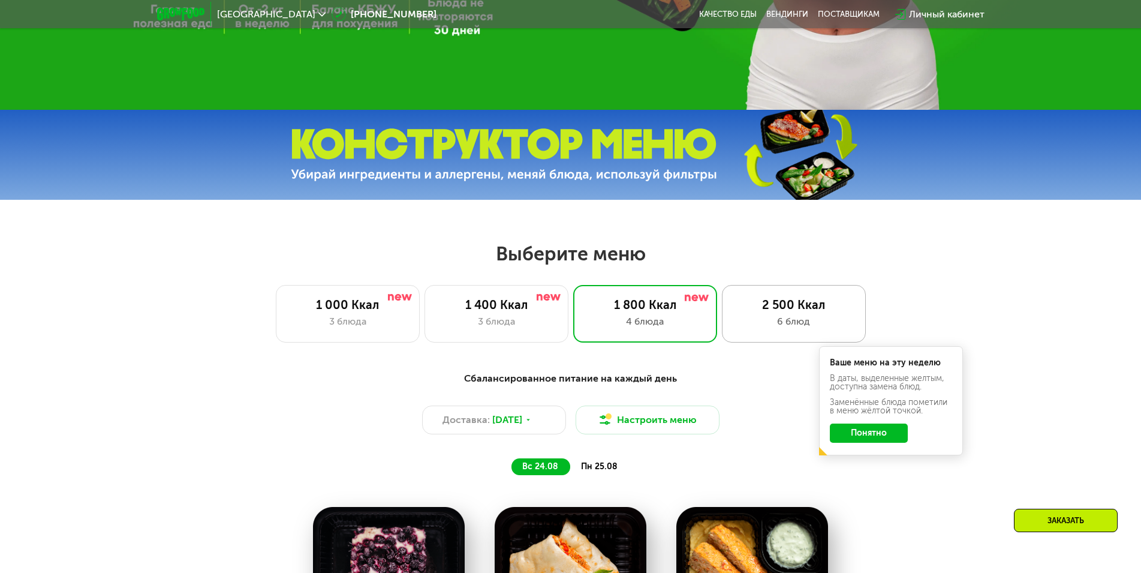
click at [785, 312] on div "2 500 Ккал" at bounding box center [794, 304] width 119 height 14
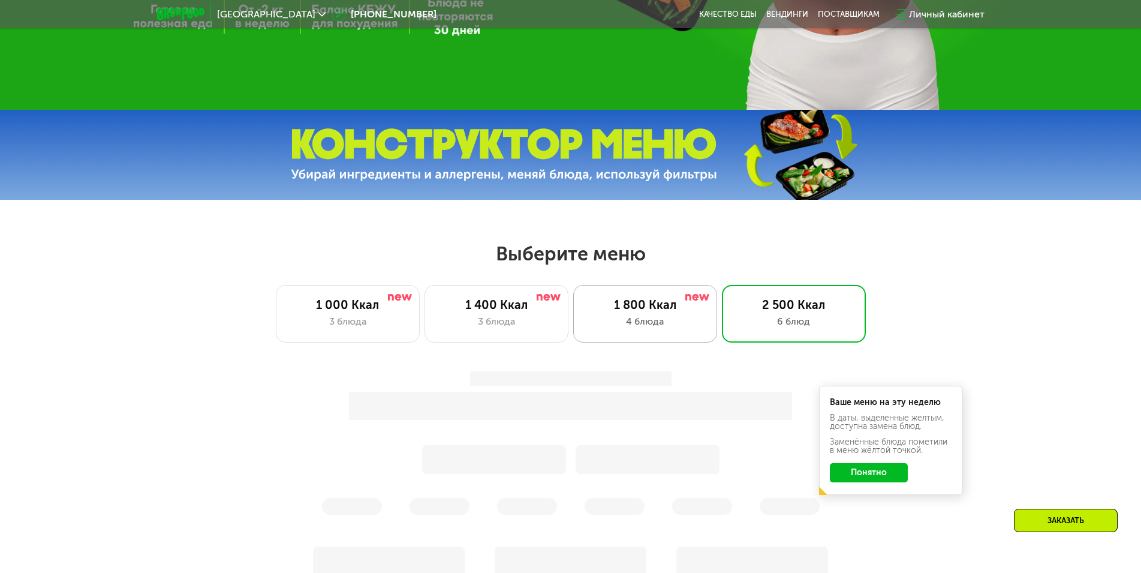
click at [654, 312] on div "1 800 Ккал" at bounding box center [645, 304] width 119 height 14
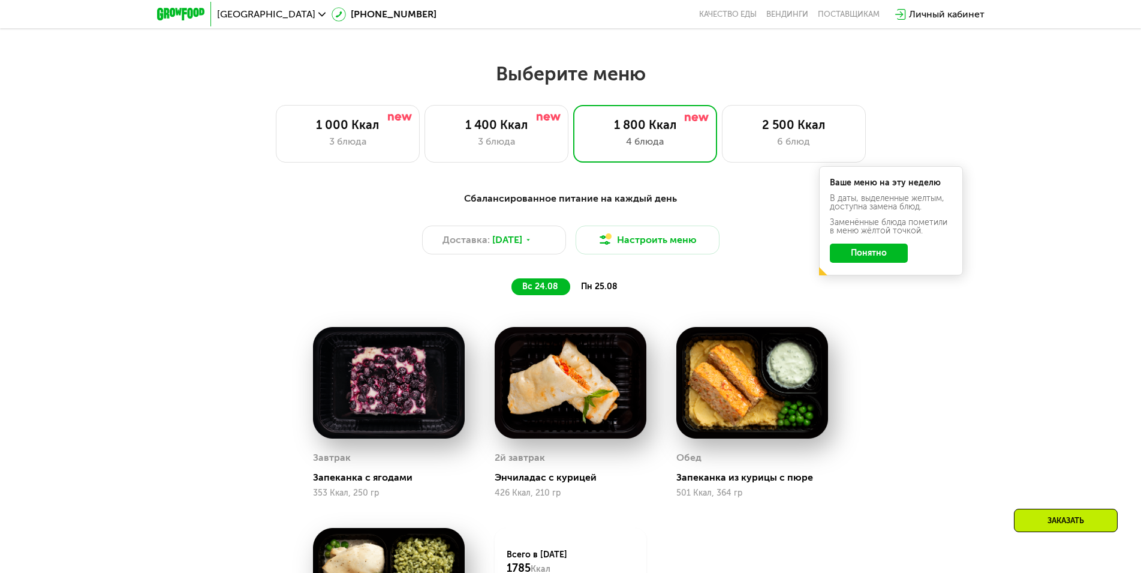
scroll to position [669, 0]
